Goal: Book appointment/travel/reservation

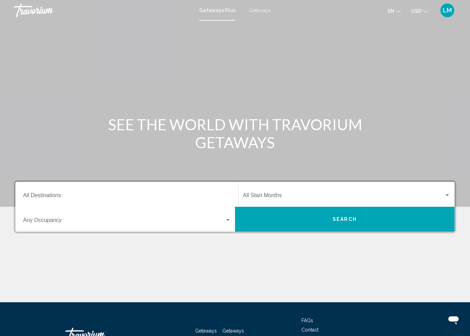
click at [88, 194] on input "Destination All Destinations" at bounding box center [127, 197] width 208 height 6
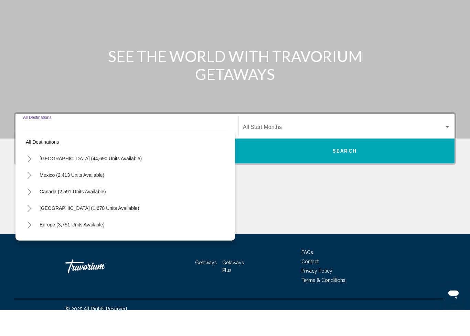
scroll to position [51, 0]
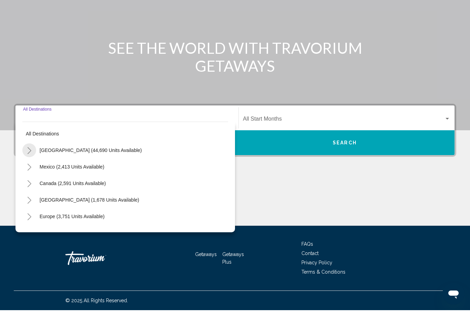
click at [30, 173] on icon "Toggle United States (44,690 units available)" at bounding box center [29, 176] width 5 height 7
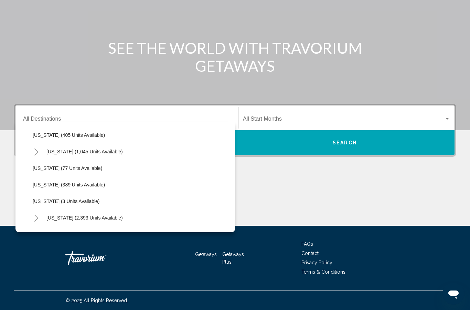
scroll to position [280, 0]
click at [80, 207] on span "[US_STATE] (389 units available)" at bounding box center [69, 210] width 72 height 6
type input "**********"
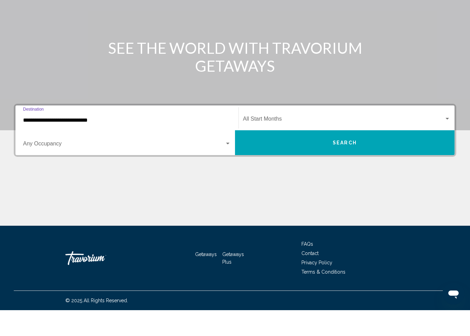
click at [282, 143] on span "Search widget" at bounding box center [343, 146] width 201 height 6
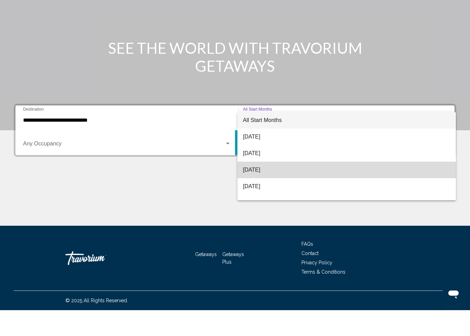
click at [275, 187] on span "[DATE]" at bounding box center [347, 195] width 208 height 17
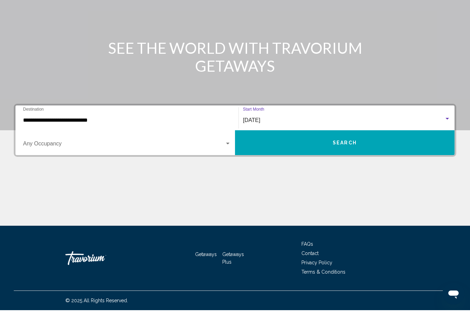
click at [307, 156] on button "Search" at bounding box center [345, 168] width 220 height 25
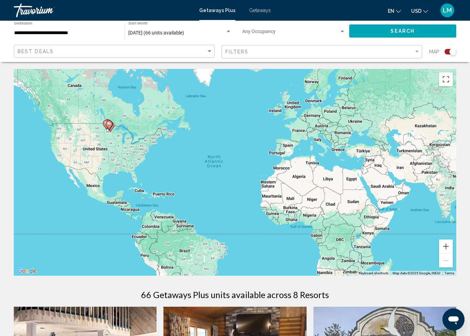
click at [30, 28] on div "**********" at bounding box center [66, 31] width 104 height 19
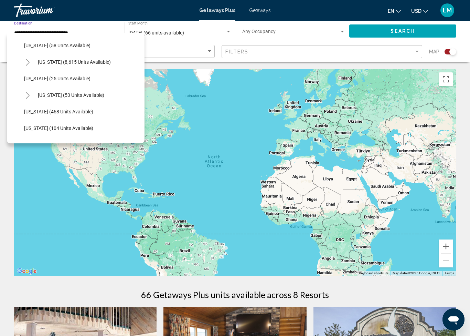
scroll to position [98, 0]
click at [50, 90] on button "[US_STATE] (53 units available)" at bounding box center [70, 95] width 73 height 16
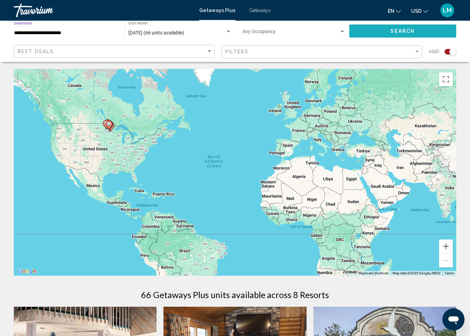
click at [388, 25] on button "Search" at bounding box center [403, 30] width 107 height 13
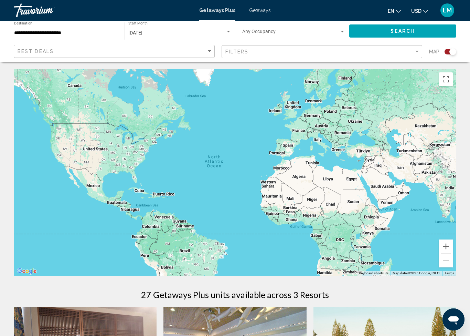
click at [38, 32] on input "**********" at bounding box center [66, 33] width 104 height 6
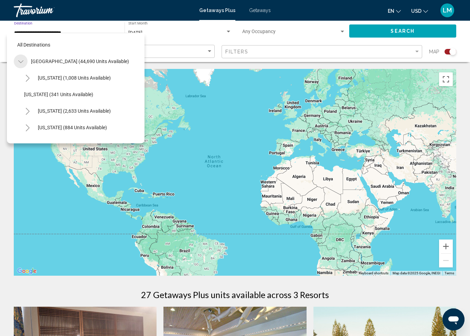
click at [25, 61] on button "Toggle United States (44,690 units available)" at bounding box center [21, 61] width 14 height 14
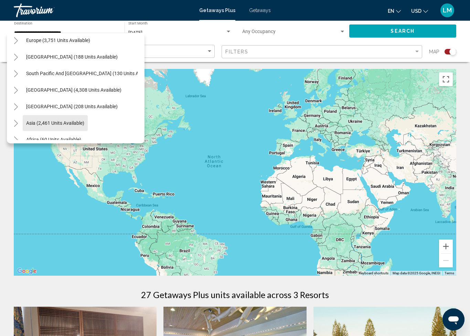
scroll to position [85, 5]
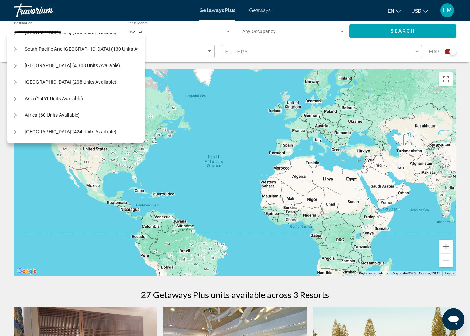
click at [17, 133] on icon "Toggle Middle East (424 units available)" at bounding box center [14, 131] width 5 height 7
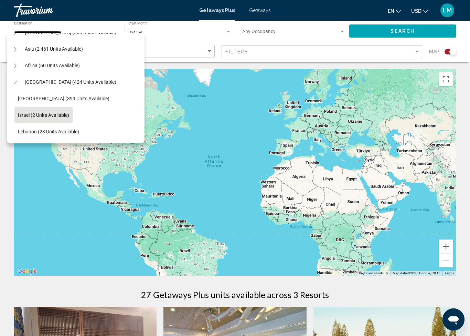
click at [34, 111] on button "Israel (2 units available)" at bounding box center [43, 115] width 58 height 16
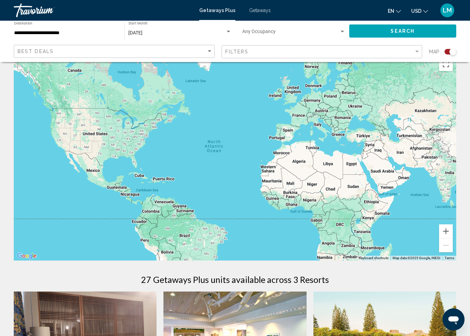
scroll to position [0, 0]
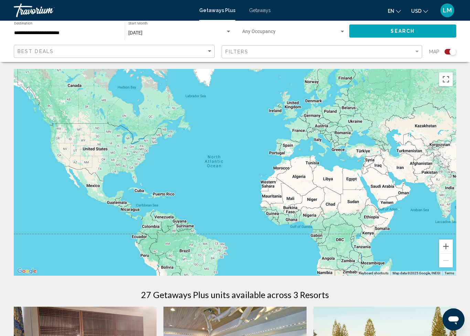
click at [395, 31] on span "Search" at bounding box center [403, 32] width 24 height 6
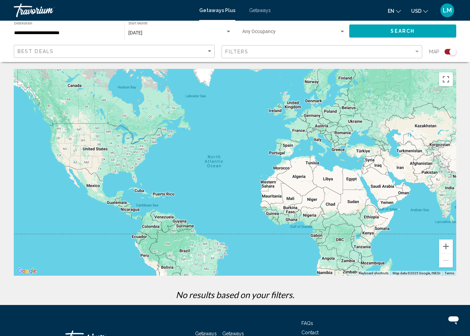
click at [38, 34] on input "**********" at bounding box center [66, 33] width 104 height 6
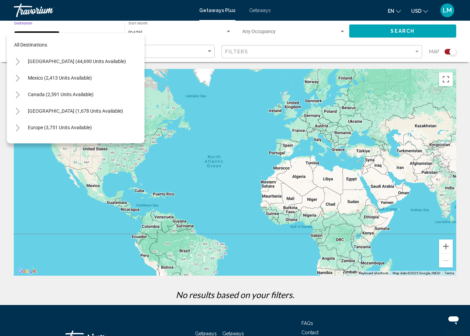
scroll to position [0, 3]
click at [38, 126] on span "Europe (3,751 units available)" at bounding box center [60, 128] width 64 height 6
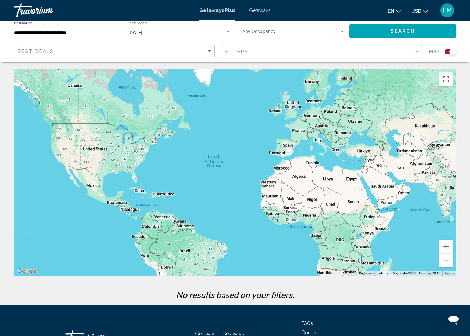
click at [396, 34] on span "Search" at bounding box center [403, 32] width 24 height 6
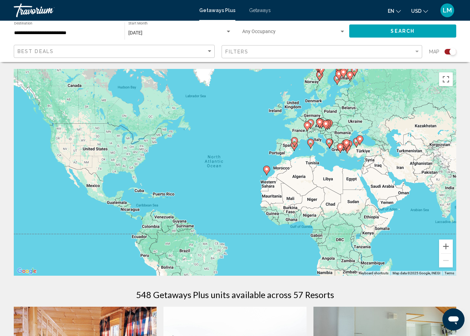
click at [85, 35] on input "**********" at bounding box center [66, 33] width 104 height 6
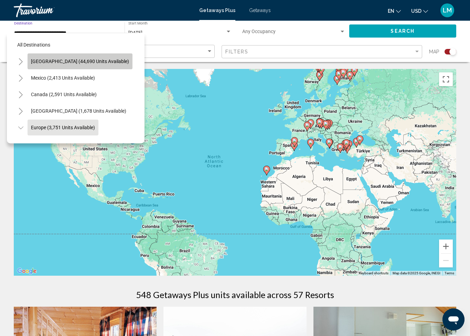
click at [96, 59] on span "[GEOGRAPHIC_DATA] (44,690 units available)" at bounding box center [80, 62] width 98 height 6
type input "**********"
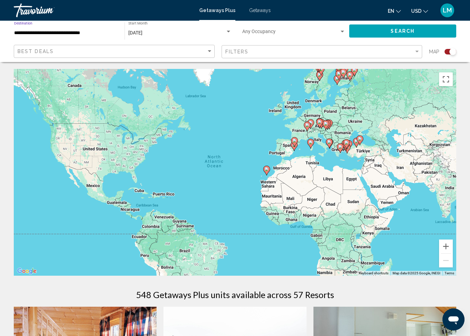
click at [401, 21] on div "Search" at bounding box center [407, 31] width 114 height 21
click at [409, 23] on div "Search" at bounding box center [407, 31] width 114 height 21
click at [414, 29] on span "Search" at bounding box center [403, 32] width 24 height 6
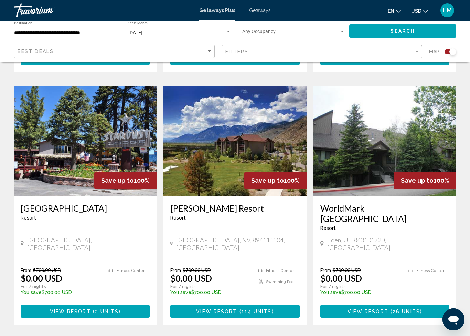
scroll to position [965, 0]
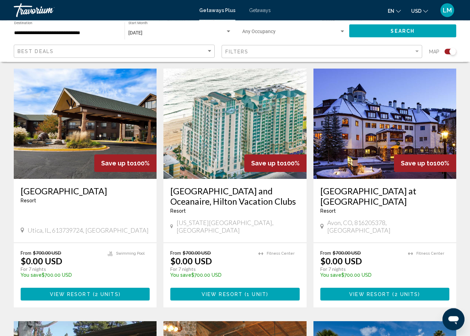
scroll to position [239, 0]
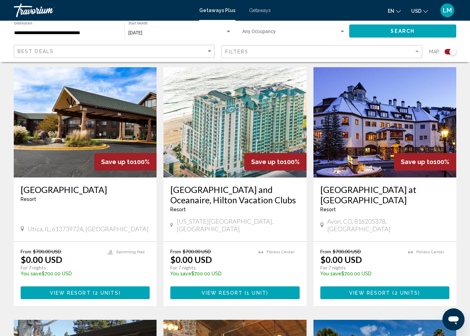
click at [239, 290] on span "View Resort" at bounding box center [222, 293] width 41 height 6
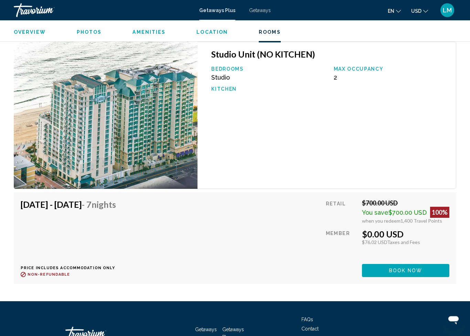
scroll to position [1222, 0]
click at [395, 268] on span "Book now" at bounding box center [405, 271] width 33 height 6
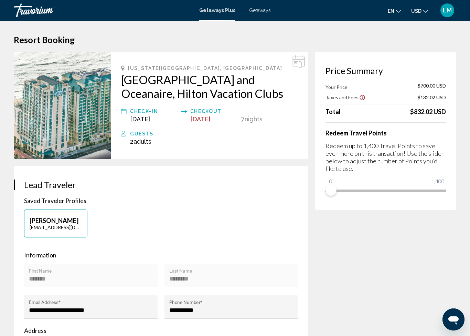
click at [445, 137] on div "Redeem Travel Points Redeem up to 1,400 Travel Points to save even more on this…" at bounding box center [386, 159] width 121 height 74
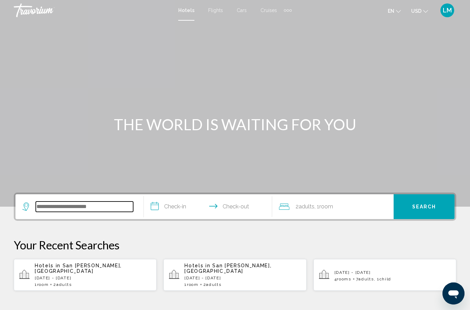
click at [103, 205] on input "Search widget" at bounding box center [84, 206] width 97 height 10
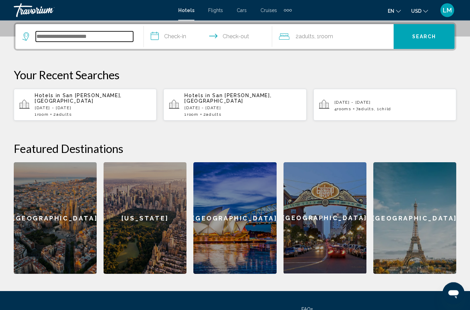
scroll to position [170, 0]
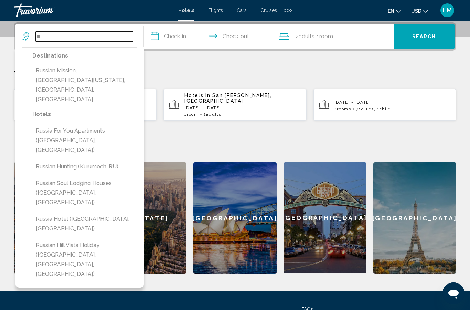
type input "*"
